Goal: Task Accomplishment & Management: Complete application form

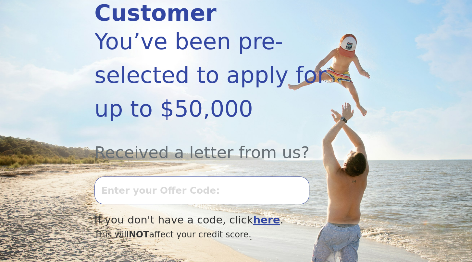
scroll to position [130, 0]
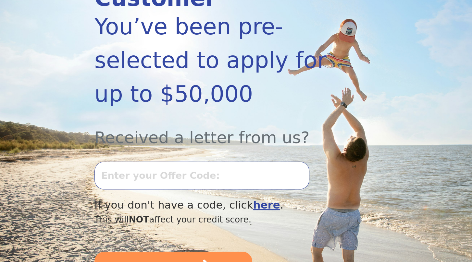
click at [172, 162] on input "text" at bounding box center [201, 176] width 215 height 28
type input "0917K-507449"
click at [253, 199] on b "here" at bounding box center [266, 205] width 27 height 12
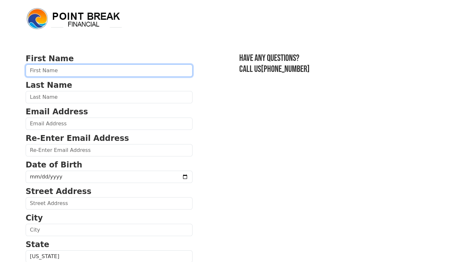
click at [83, 70] on input "text" at bounding box center [109, 71] width 167 height 12
type input "[PERSON_NAME]"
type input "Moore"
type input "amoore2177@aol.com"
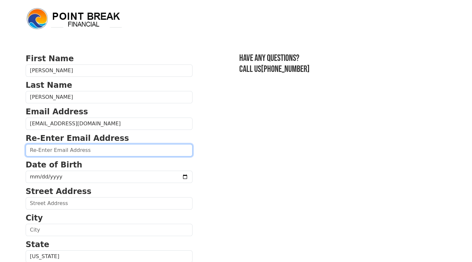
type input "amoore2177@aol.com"
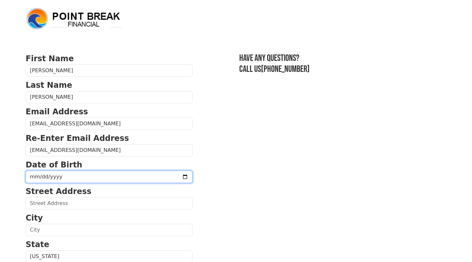
type input "325 Patriot Rd, Southbury, CT 06488"
type input "Southbury, CT"
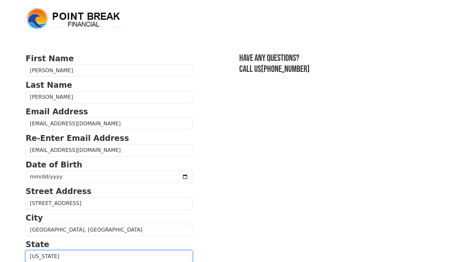
select select "CT"
type input "06488"
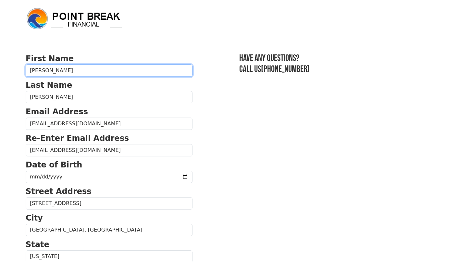
type input "(203) 673-8194"
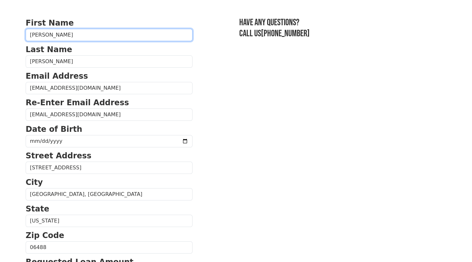
scroll to position [68, 0]
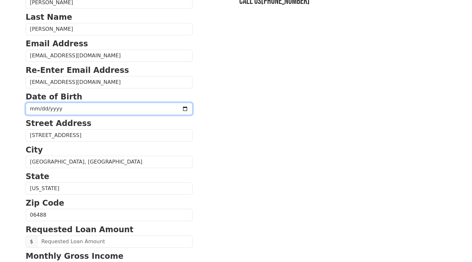
click at [71, 109] on input "date" at bounding box center [109, 109] width 167 height 12
type input "1966-08-13"
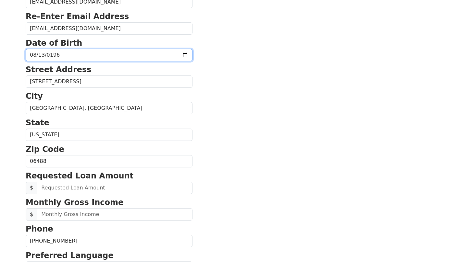
scroll to position [133, 0]
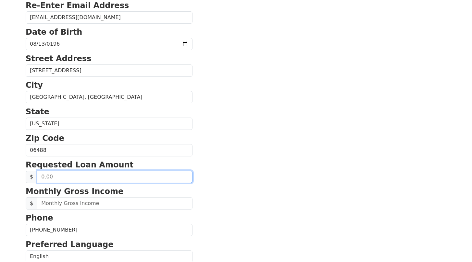
click at [80, 178] on input "text" at bounding box center [114, 177] width 155 height 12
type input "80,000.00"
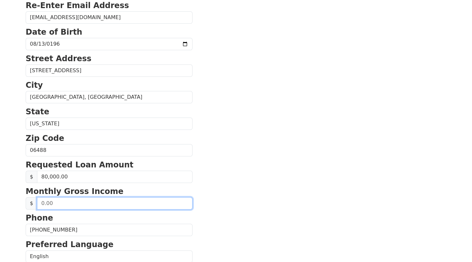
click at [77, 205] on input "text" at bounding box center [114, 204] width 155 height 12
type input "25,000.00"
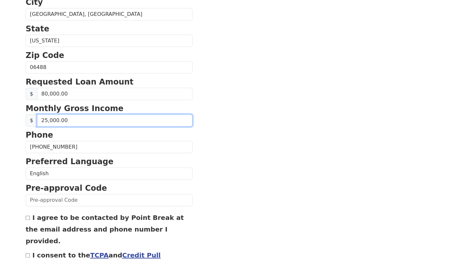
scroll to position [230, 0]
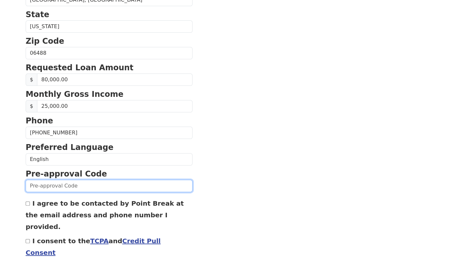
click at [68, 185] on input "text" at bounding box center [109, 186] width 167 height 12
type input "0917K-507449"
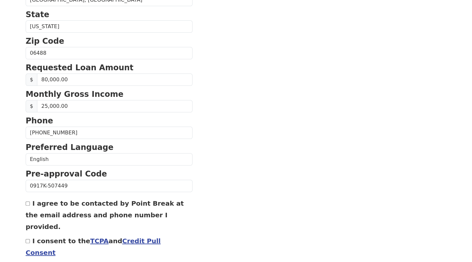
click at [26, 204] on input "I agree to be contacted by Point Break at the email address and phone number I …" at bounding box center [28, 204] width 4 height 4
checkbox input "true"
click at [28, 239] on input "I consent to the TCPA and Credit Pull Consent" at bounding box center [28, 241] width 4 height 4
checkbox input "true"
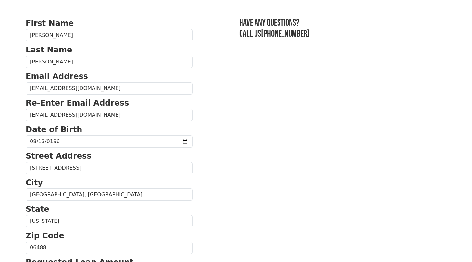
scroll to position [0, 0]
